Goal: Transaction & Acquisition: Purchase product/service

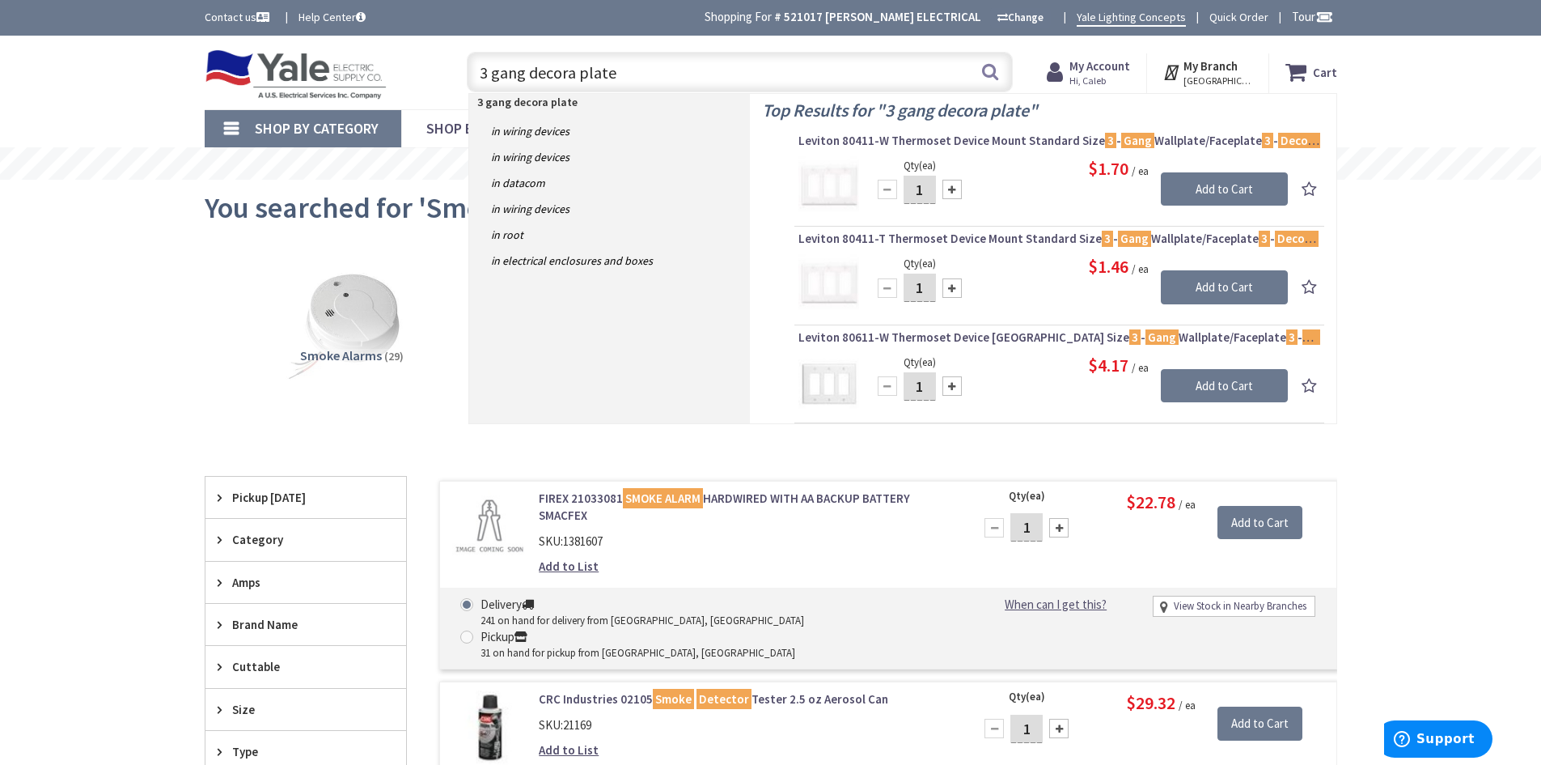
drag, startPoint x: 425, startPoint y: 65, endPoint x: 312, endPoint y: 61, distance: 113.3
click at [312, 61] on div "Toggle Nav 3 gang decora plate 3 gang decora plate Search Cart My Cart Close" at bounding box center [771, 72] width 1157 height 54
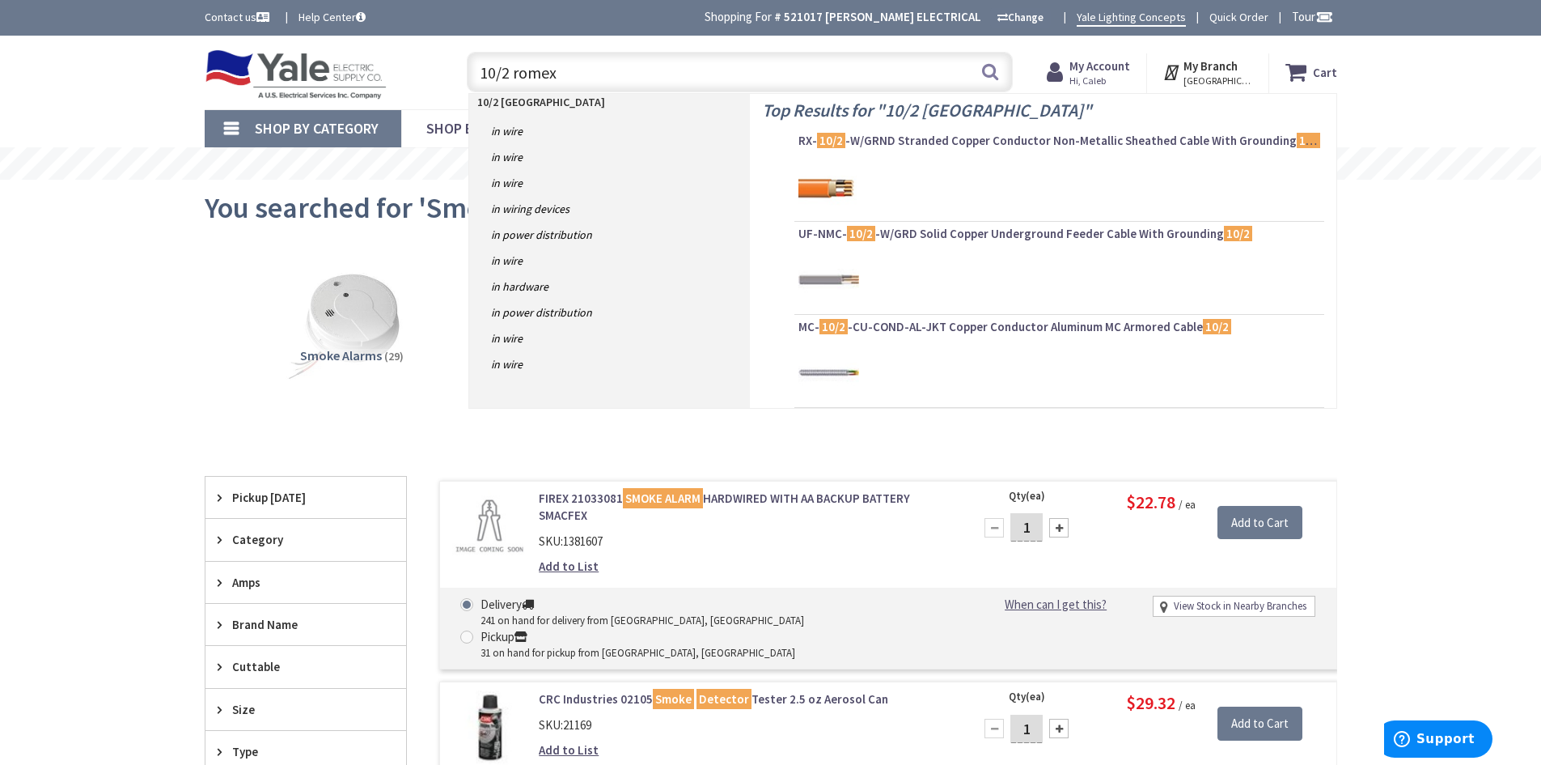
type input "10/2 romexx"
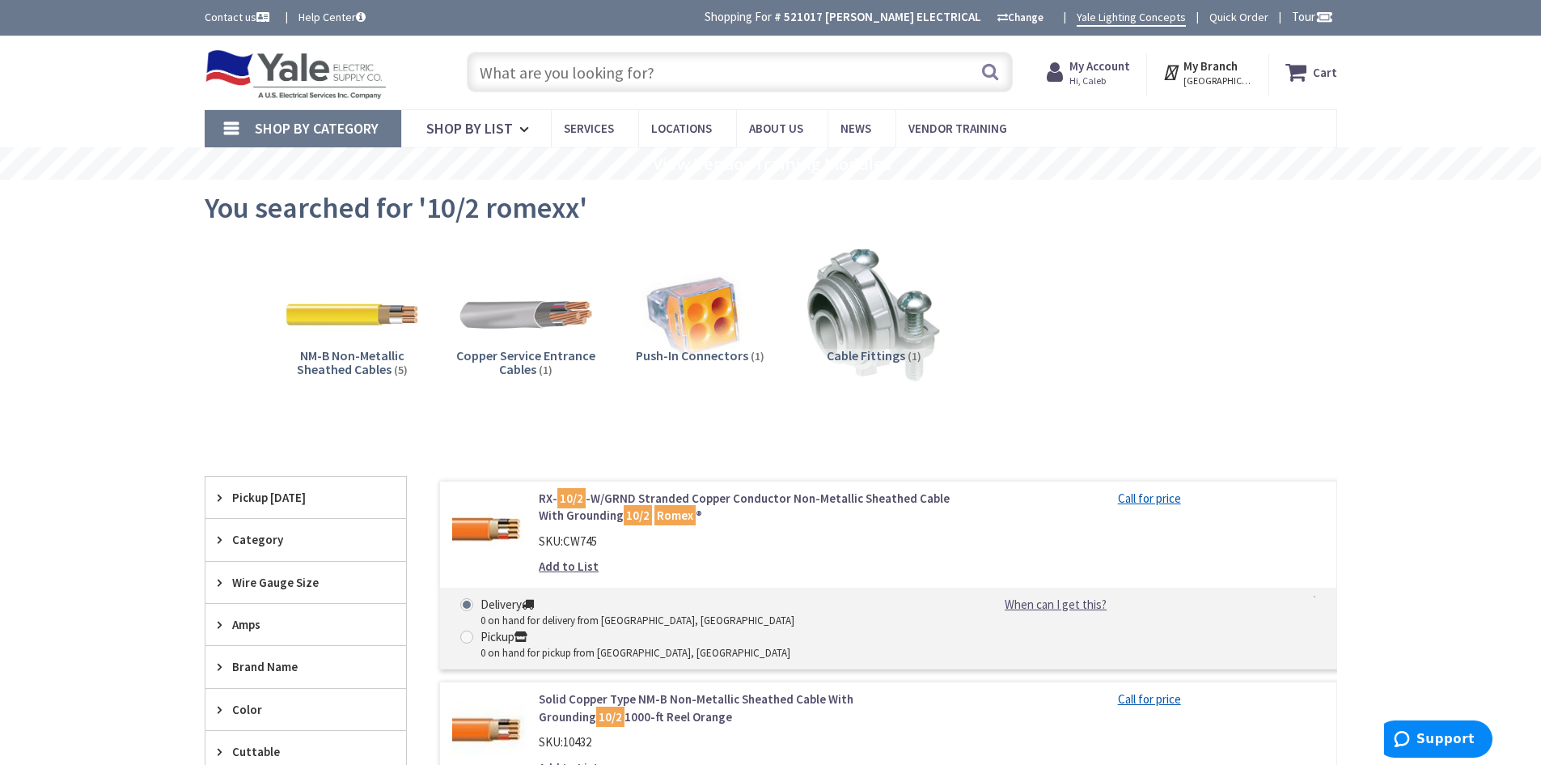
click at [572, 69] on input "text" at bounding box center [740, 72] width 546 height 40
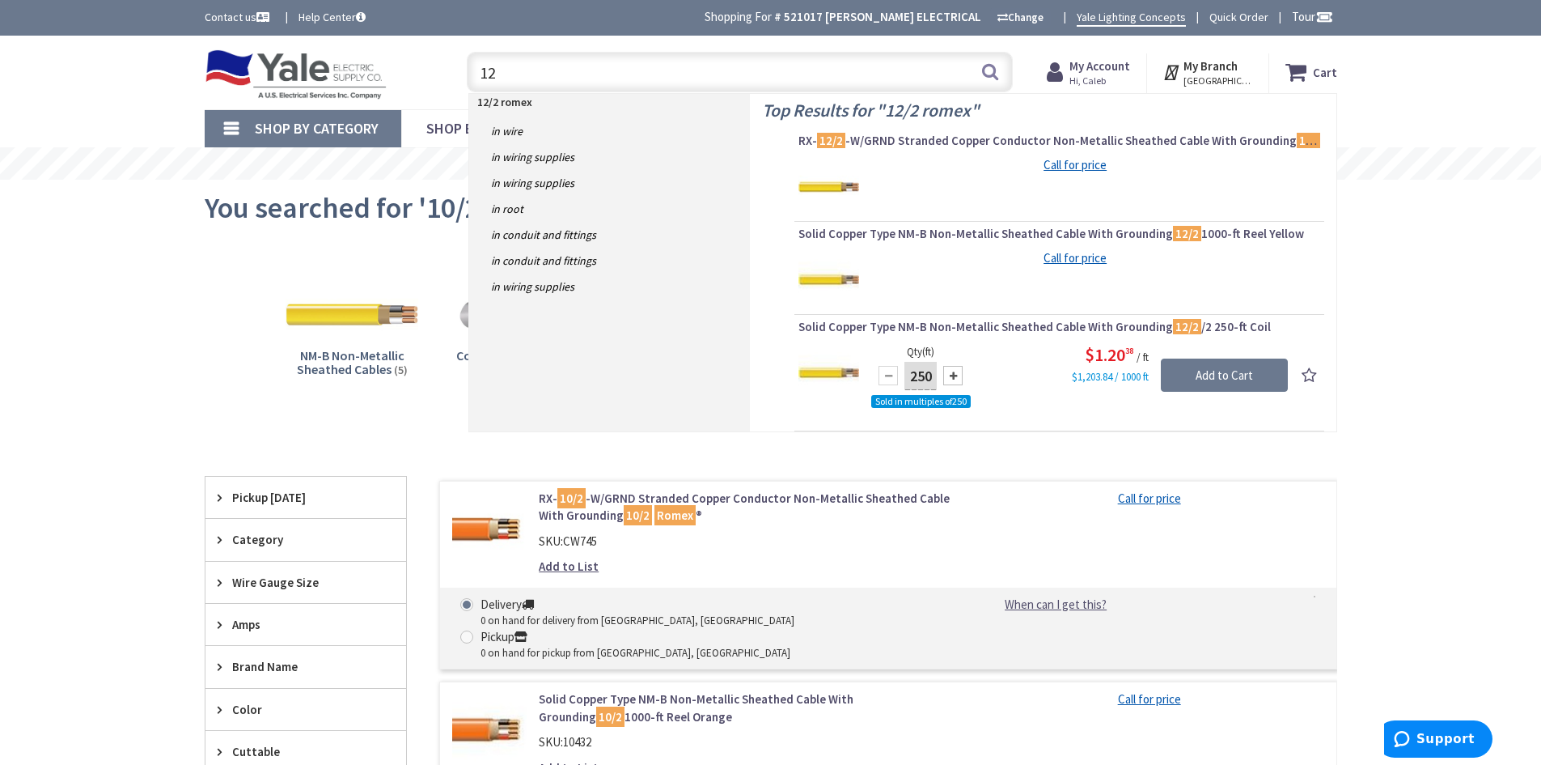
type input "1"
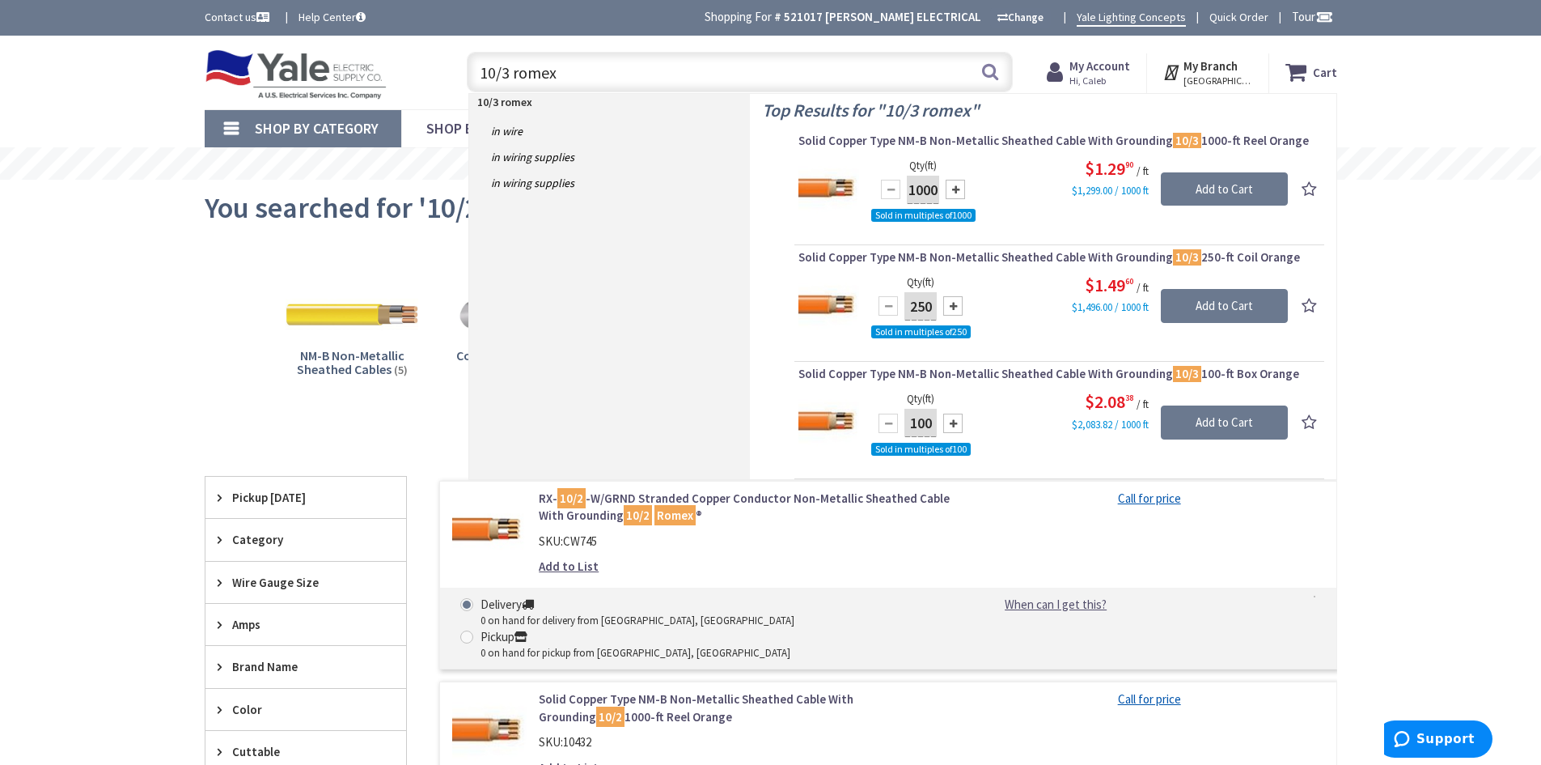
drag, startPoint x: 593, startPoint y: 71, endPoint x: 413, endPoint y: 81, distance: 179.9
click at [413, 81] on div "Toggle Nav 10/3 romex 10/3 romex Search Cart My Cart Close You have no items in…" at bounding box center [771, 72] width 1157 height 54
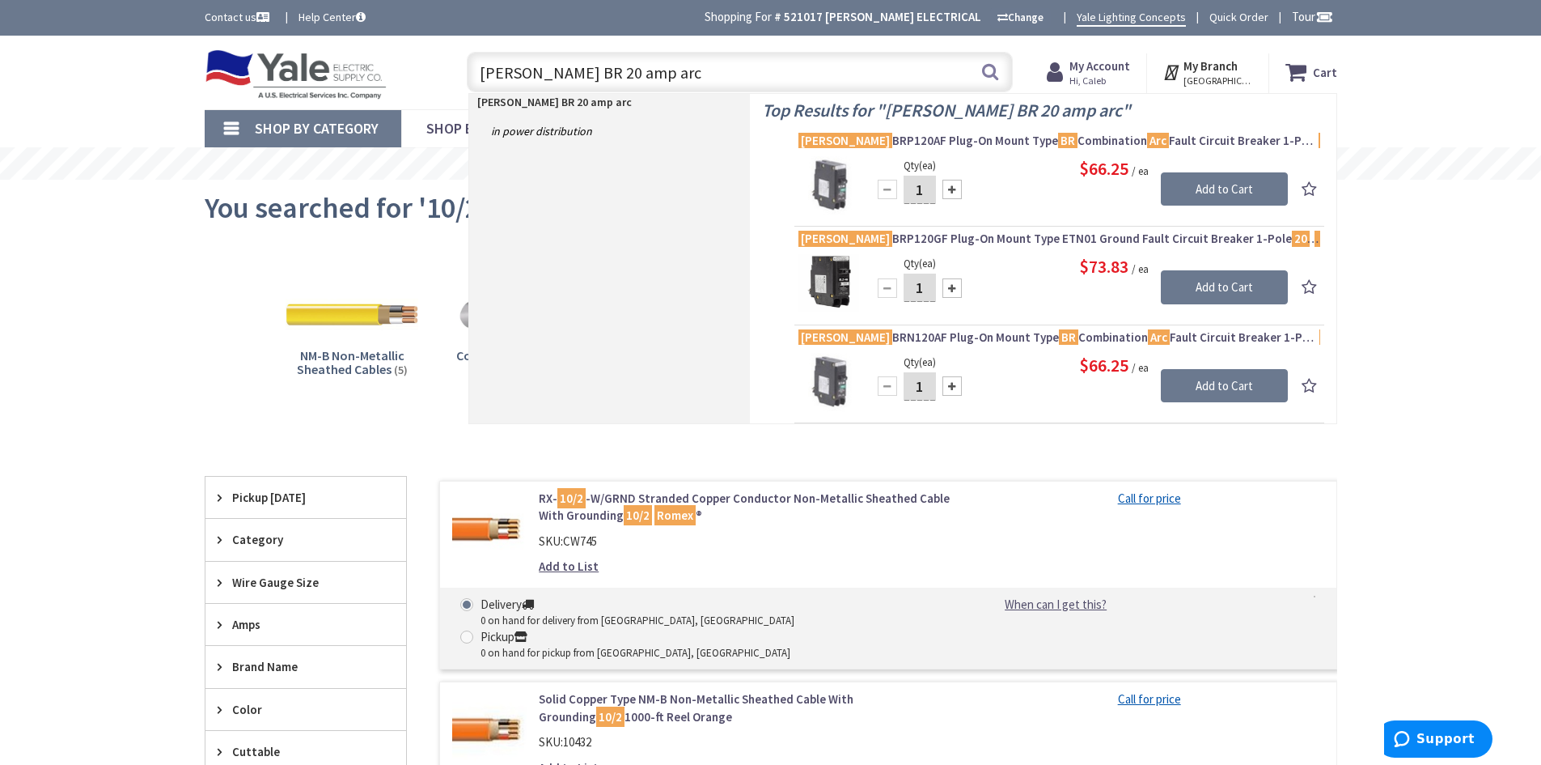
drag, startPoint x: 643, startPoint y: 70, endPoint x: 634, endPoint y: 74, distance: 10.9
click at [634, 74] on input "Eaton BR 20 amp arc" at bounding box center [740, 72] width 546 height 40
type input "Eaton BR 20 amp ground"
click at [1010, 182] on div "Qty (ea) 1 Please select a quantity Add to Cart $66.25 / ea" at bounding box center [1060, 186] width 522 height 61
click at [971, 138] on span "Eaton BRP120AF Plug-On Mount Type BR Combination Arc Fault Circuit Breaker 1-Po…" at bounding box center [1060, 141] width 522 height 16
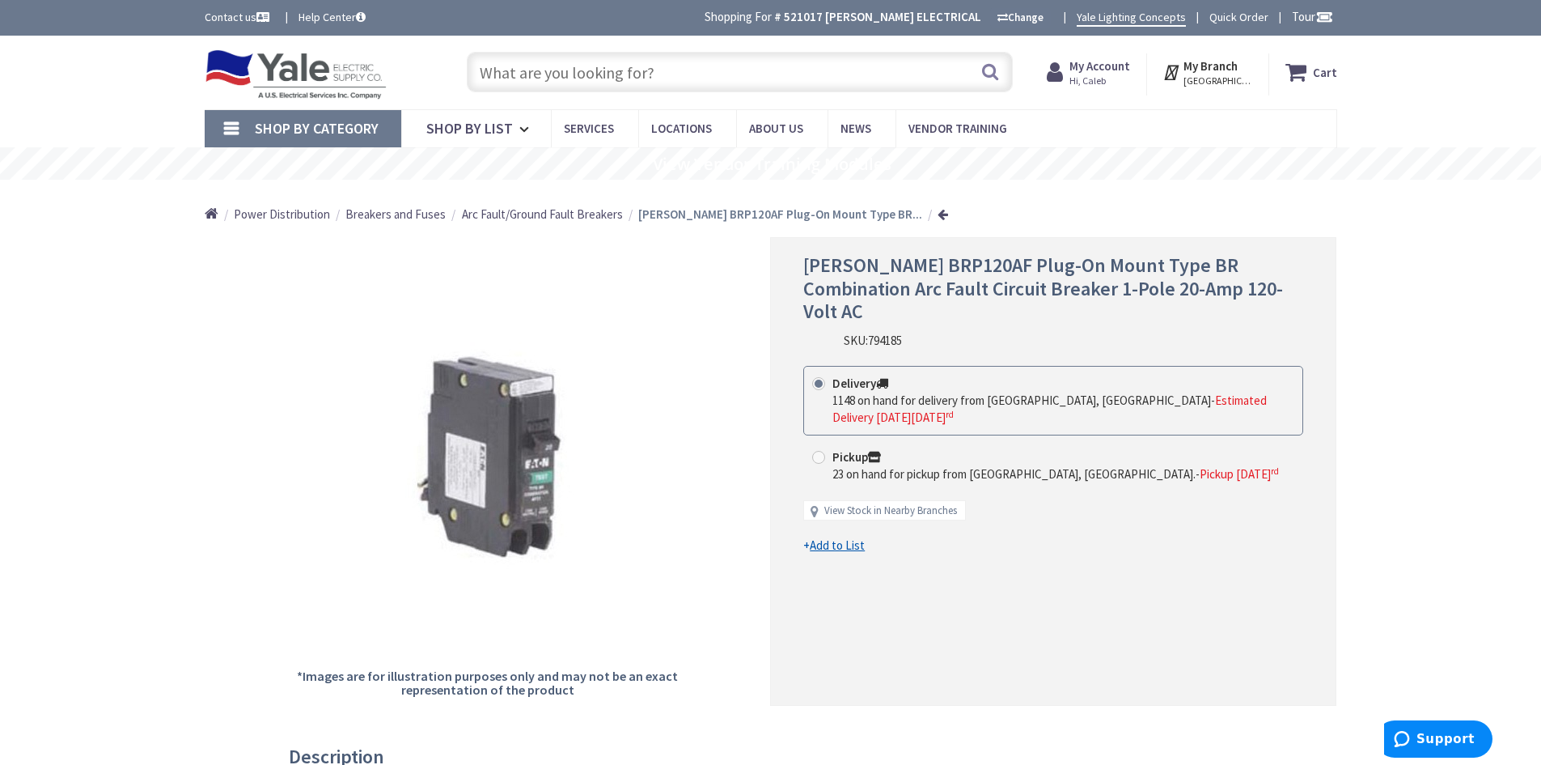
click at [626, 81] on input "text" at bounding box center [740, 72] width 546 height 40
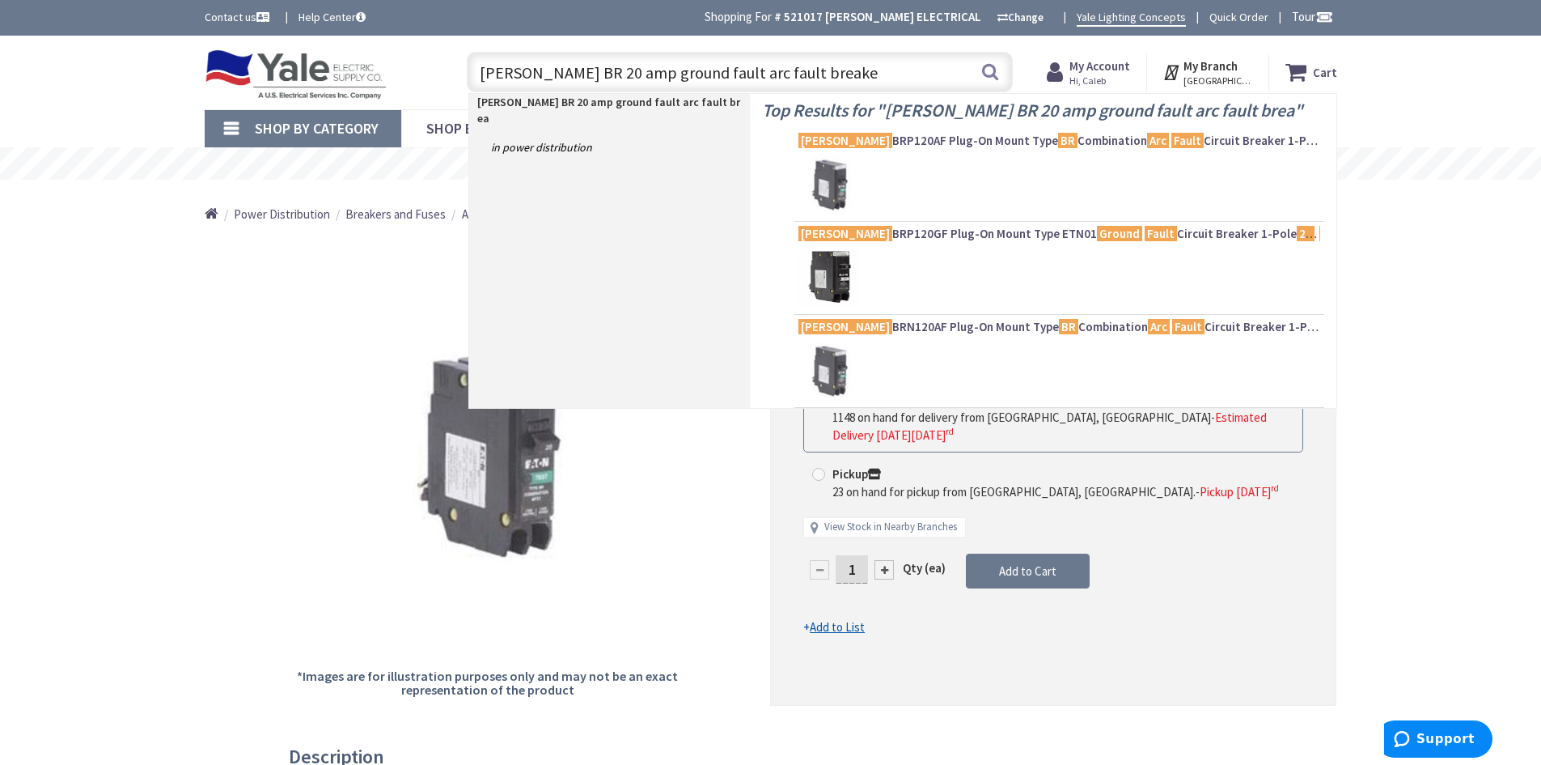
type input "Eaton BR 20 amp ground fault arc fault breaker"
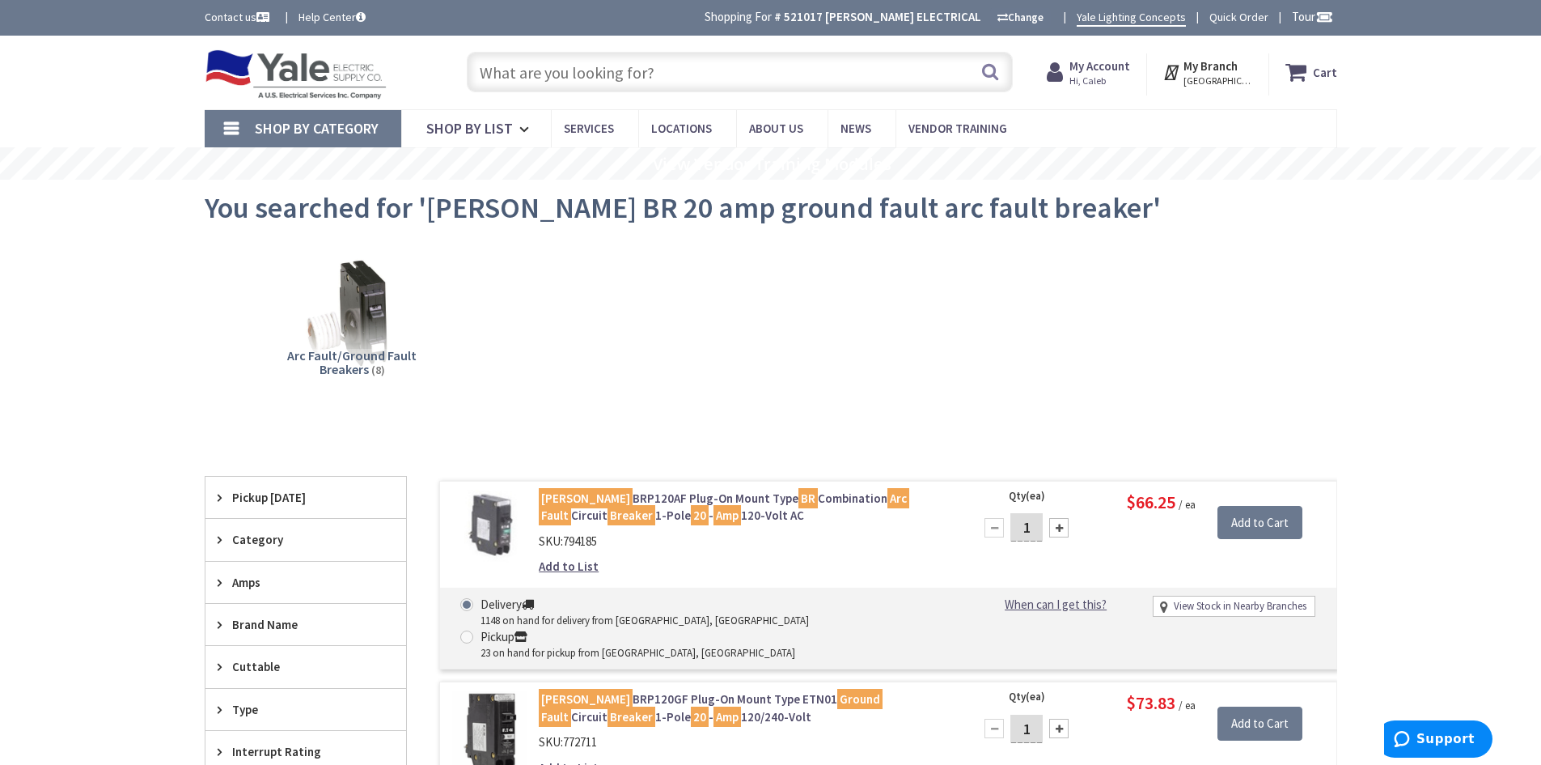
click at [693, 70] on input "text" at bounding box center [740, 72] width 546 height 40
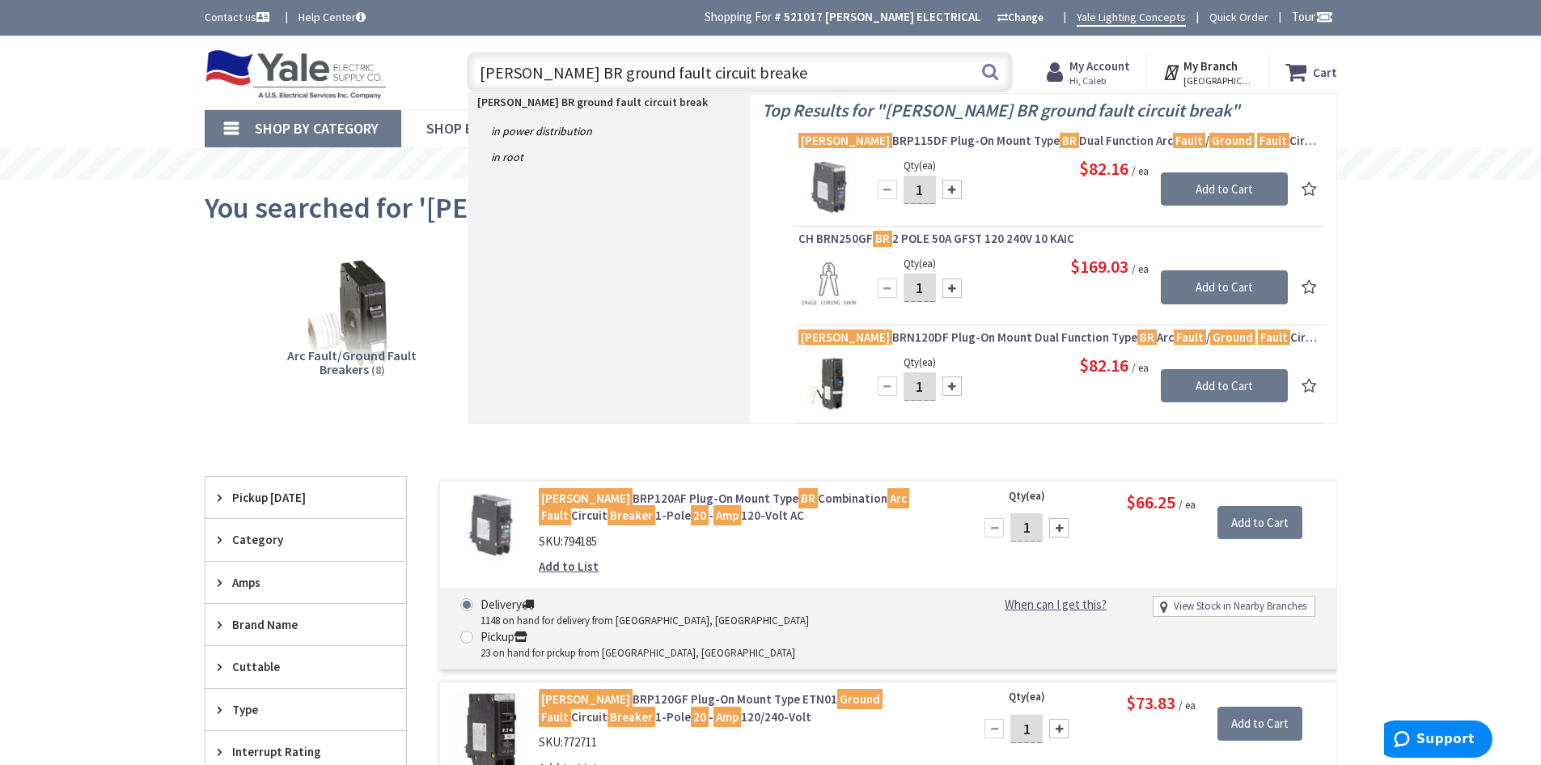
type input "Eaton BR ground fault circuit breaker"
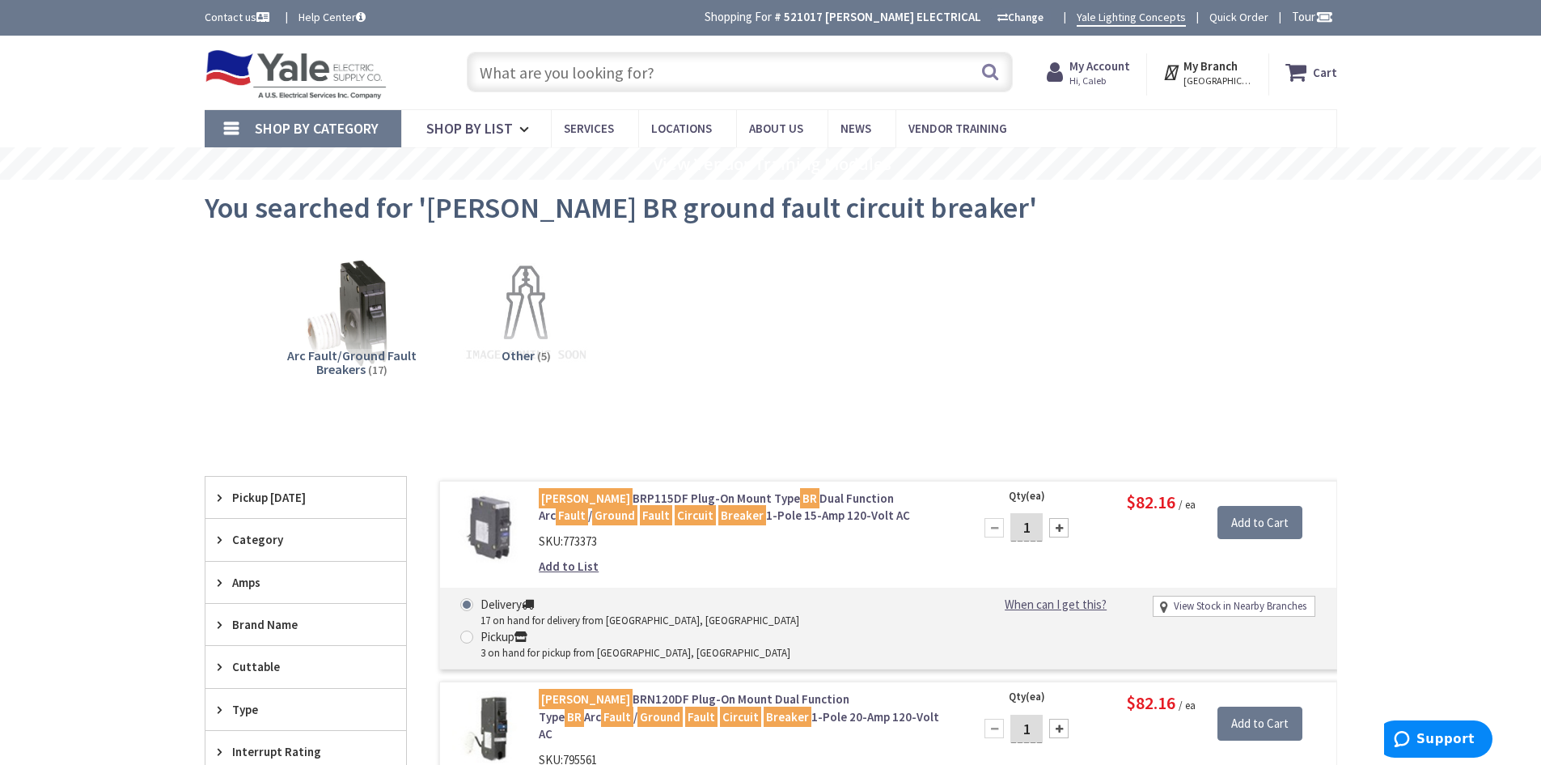
click at [659, 75] on input "text" at bounding box center [740, 72] width 546 height 40
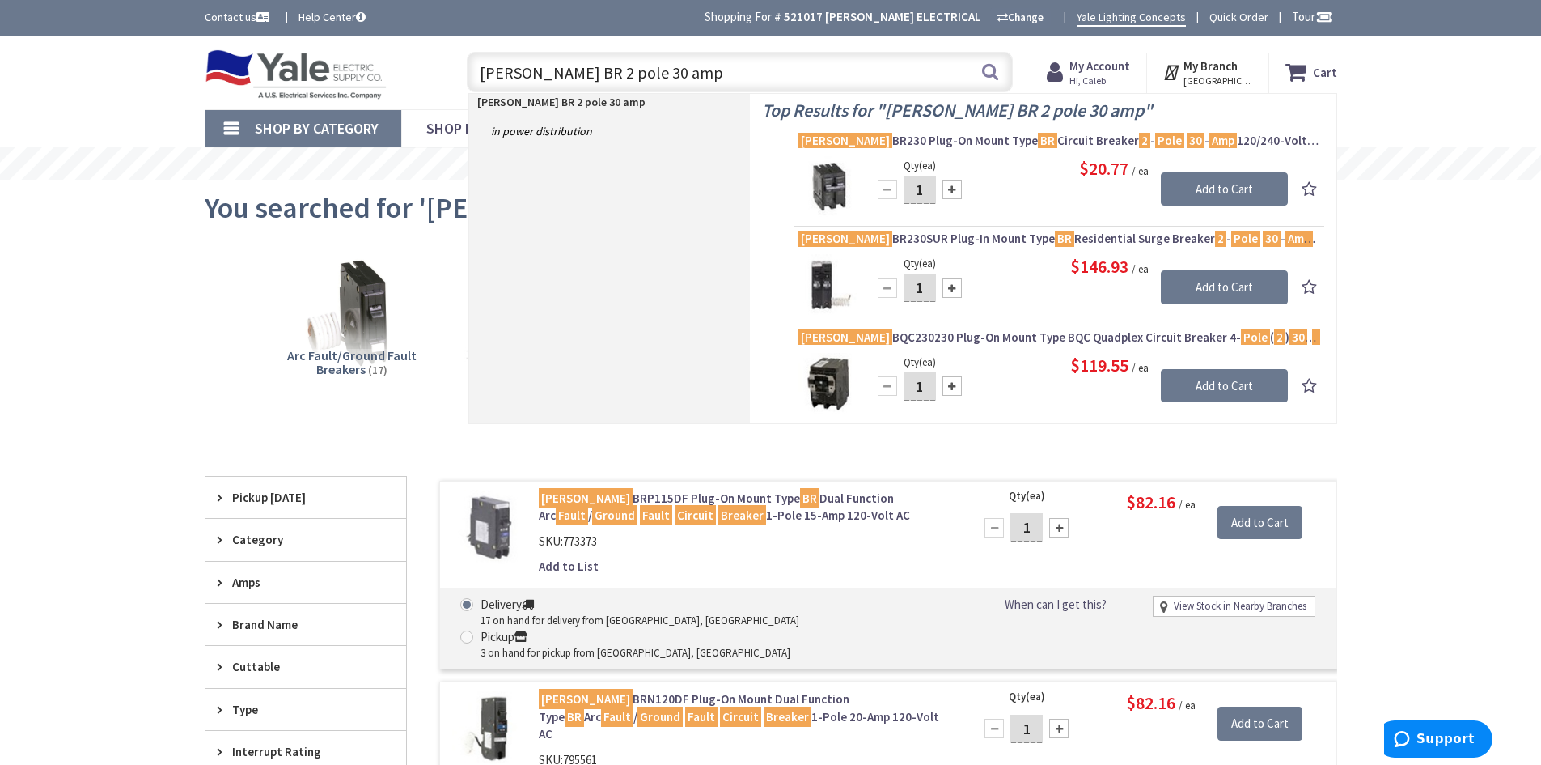
type input "[PERSON_NAME] BR 2 pole 30 amp"
